Goal: Find specific page/section

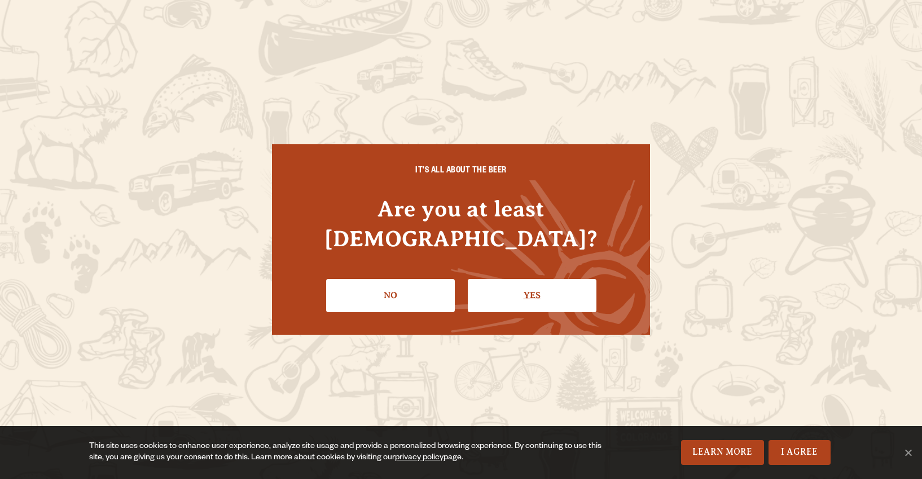
click at [535, 290] on link "Yes" at bounding box center [532, 295] width 129 height 33
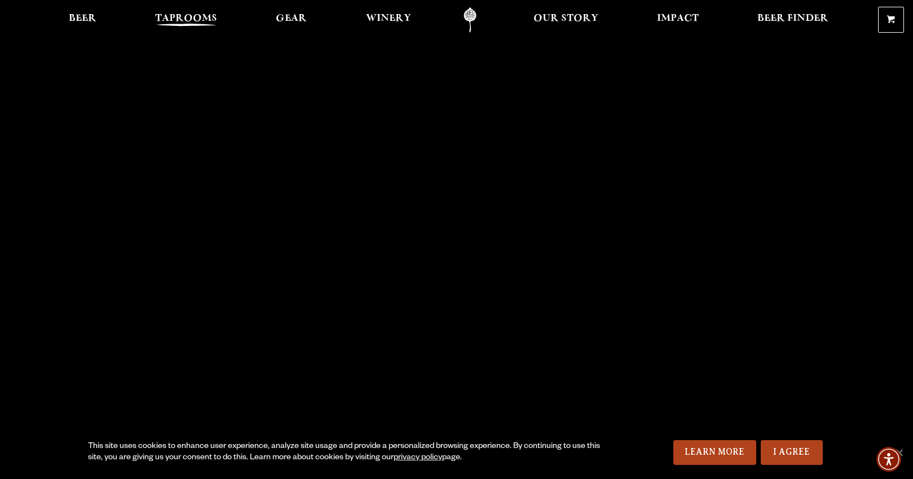
click at [181, 23] on span "Taprooms" at bounding box center [186, 18] width 62 height 9
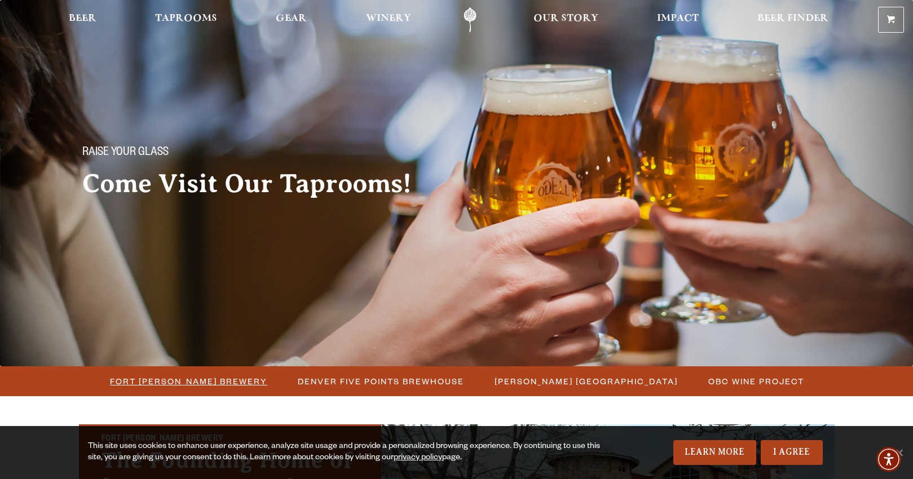
click at [211, 384] on span "Fort [PERSON_NAME] Brewery" at bounding box center [188, 381] width 157 height 16
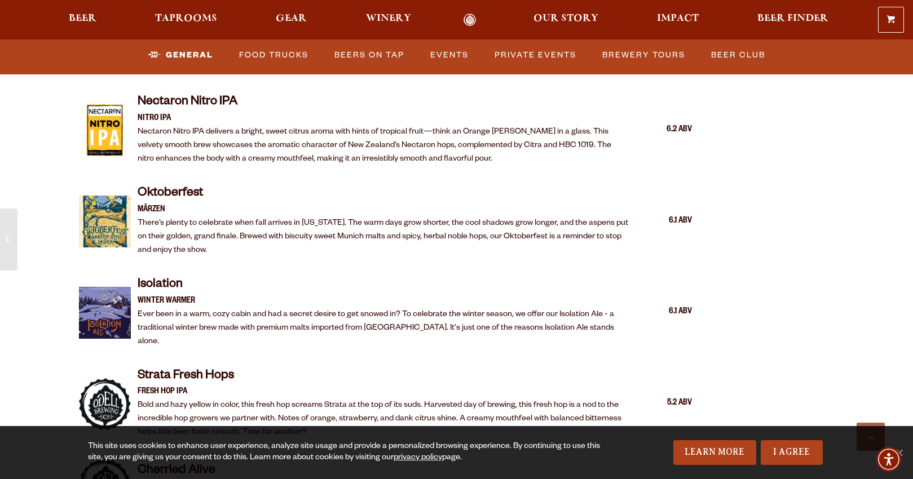
scroll to position [2256, 0]
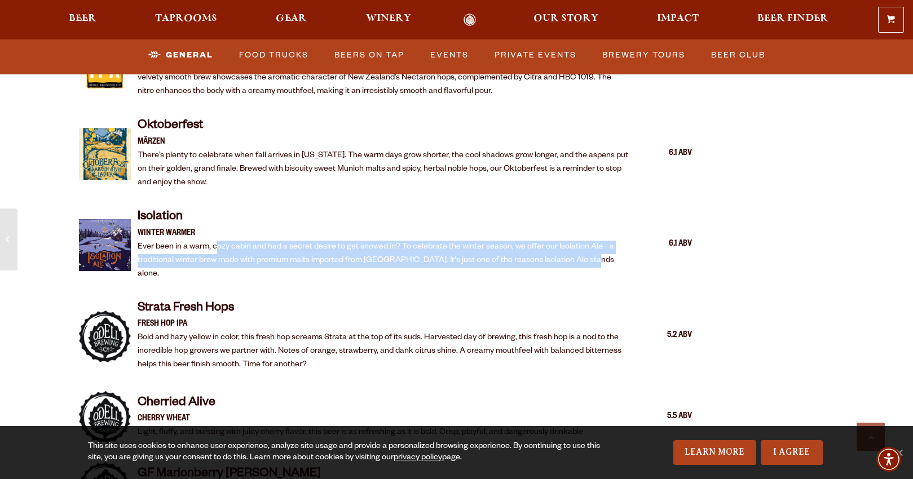
drag, startPoint x: 602, startPoint y: 246, endPoint x: 218, endPoint y: 234, distance: 384.8
click at [218, 241] on p "Ever been in a warm, cozy cabin and had a secret desire to get snowed in? To ce…" at bounding box center [384, 261] width 492 height 41
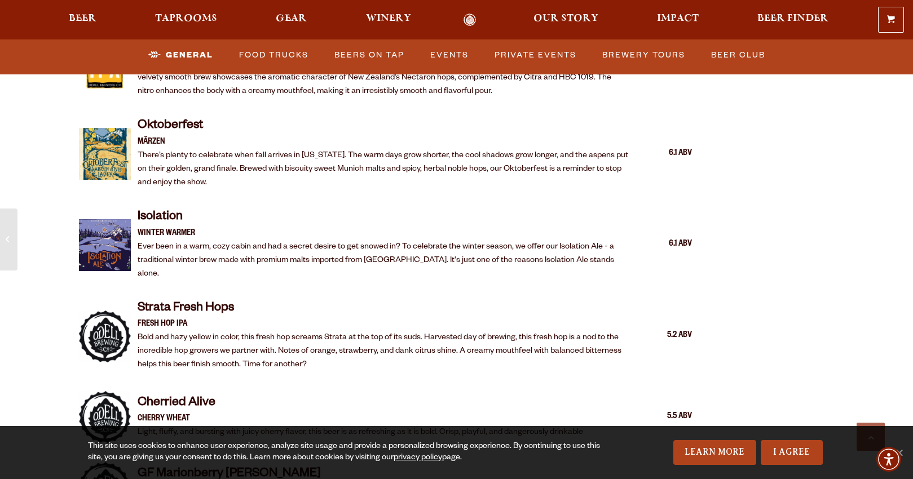
click at [230, 318] on p "Fresh Hop IPA" at bounding box center [384, 325] width 492 height 14
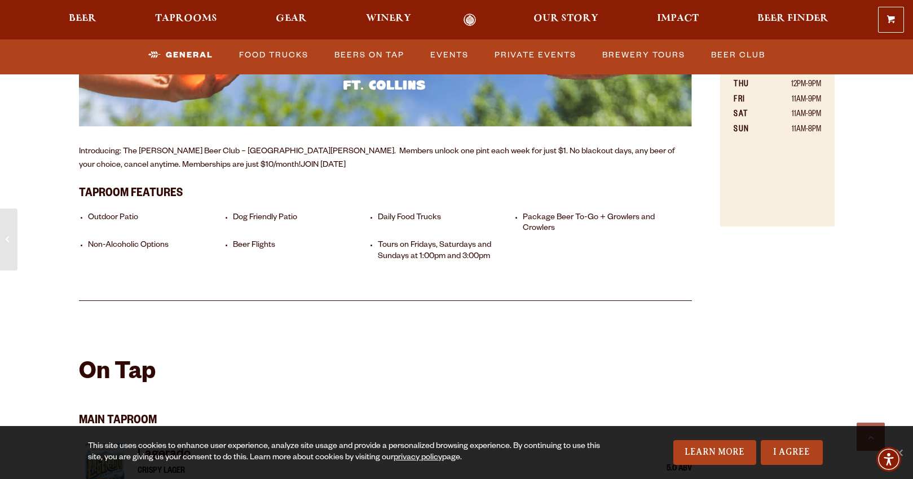
scroll to position [733, 0]
